Goal: Browse casually: Explore the website without a specific task or goal

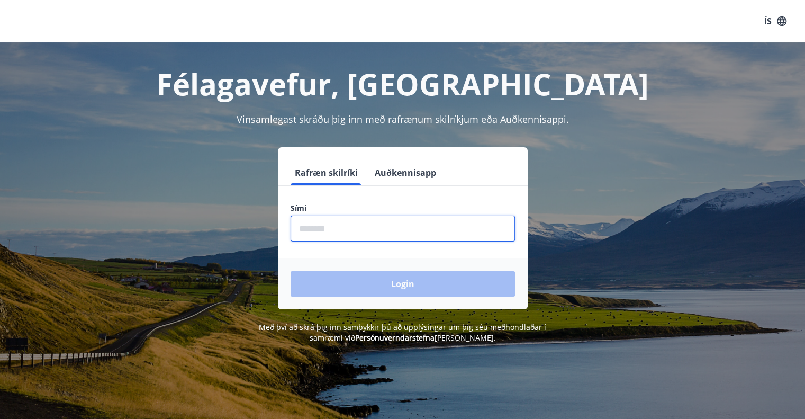
click at [351, 237] on input "phone" at bounding box center [403, 228] width 224 height 26
type input "********"
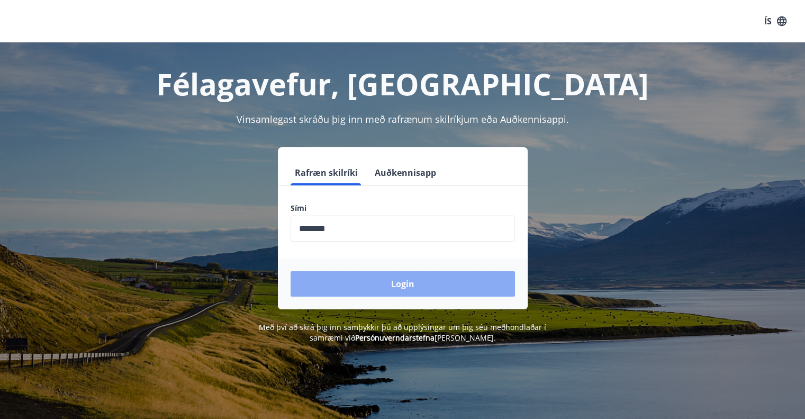
click at [391, 283] on button "Login" at bounding box center [403, 283] width 224 height 25
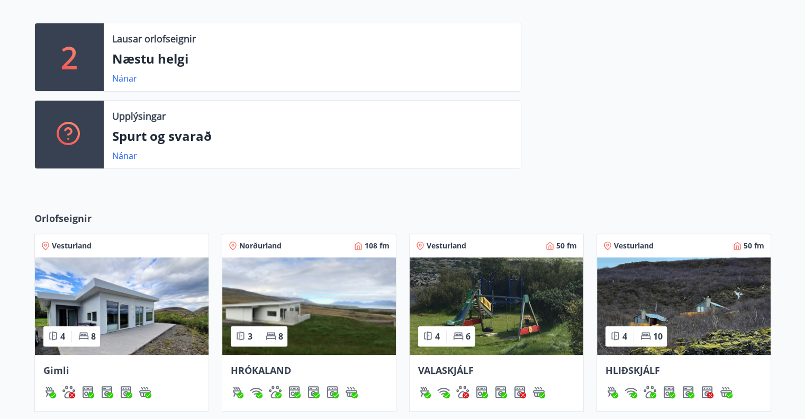
scroll to position [423, 0]
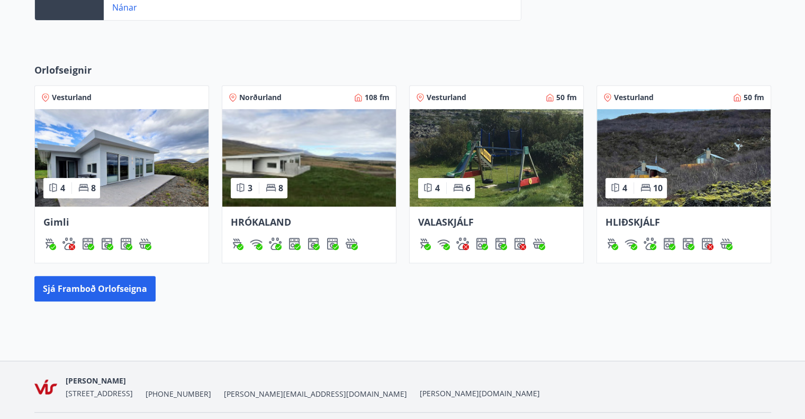
click at [484, 132] on img at bounding box center [497, 157] width 174 height 97
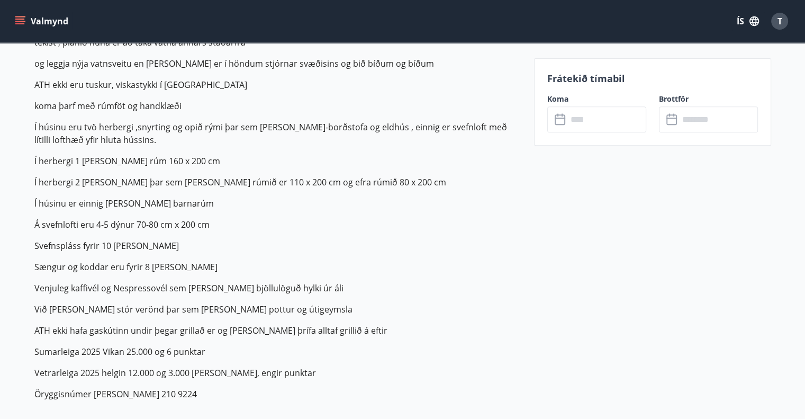
scroll to position [265, 0]
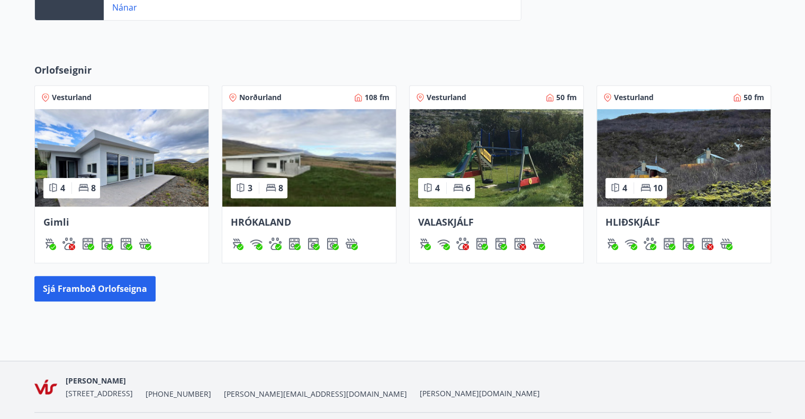
scroll to position [432, 0]
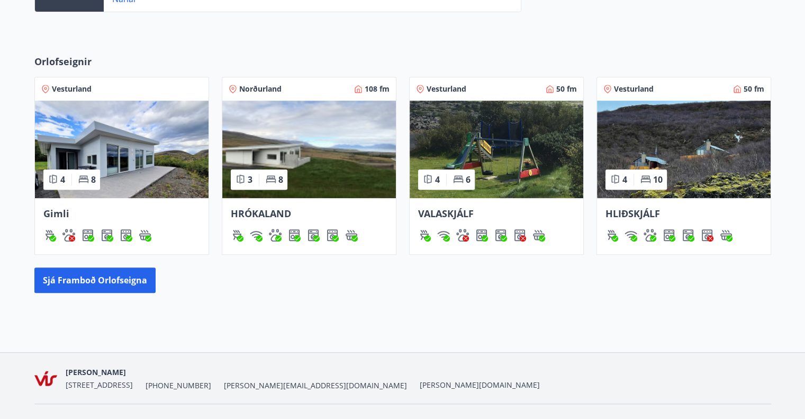
click at [726, 137] on img at bounding box center [684, 149] width 174 height 97
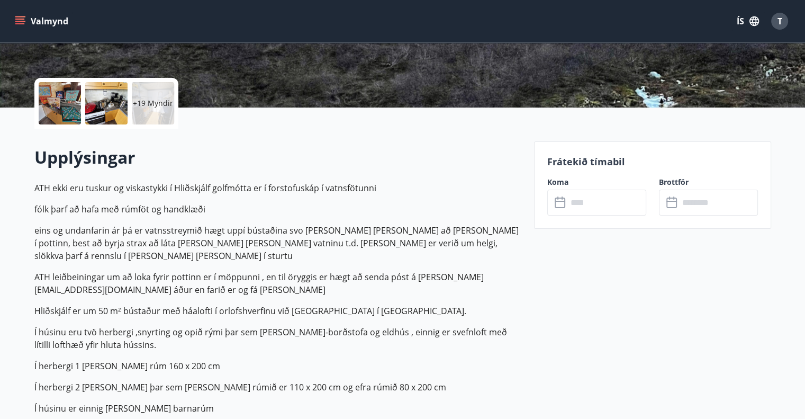
scroll to position [212, 0]
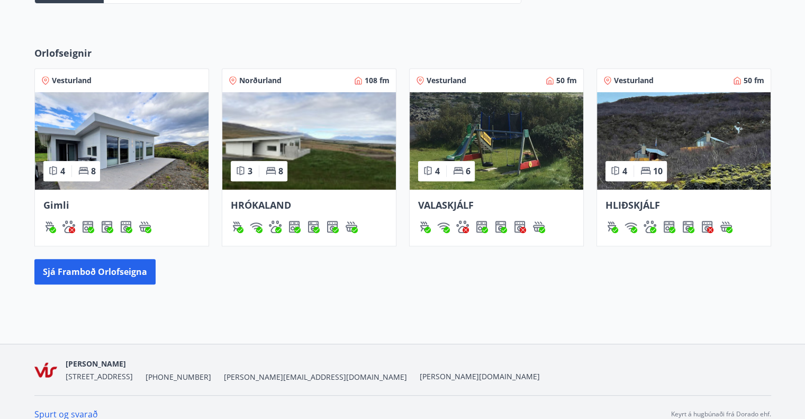
click at [309, 131] on img at bounding box center [309, 140] width 174 height 97
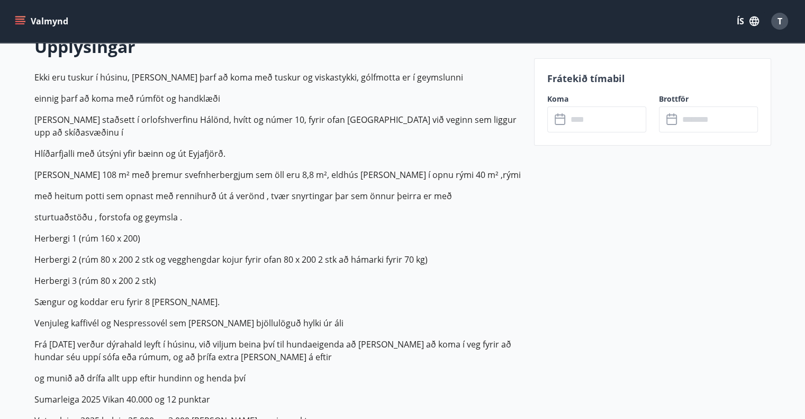
scroll to position [318, 0]
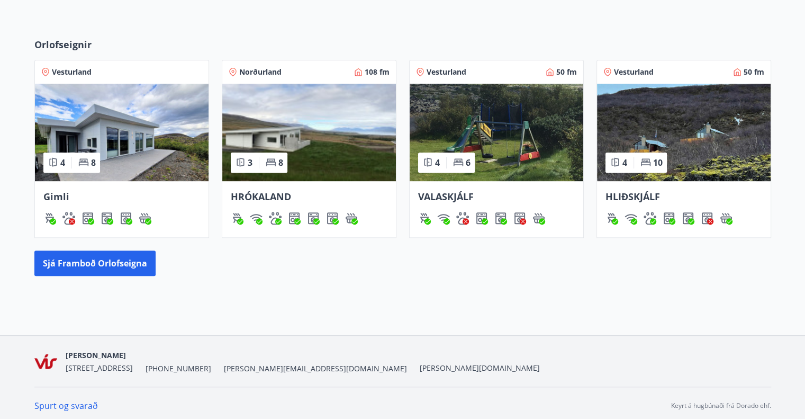
click at [161, 131] on img at bounding box center [122, 132] width 174 height 97
